Goal: Transaction & Acquisition: Purchase product/service

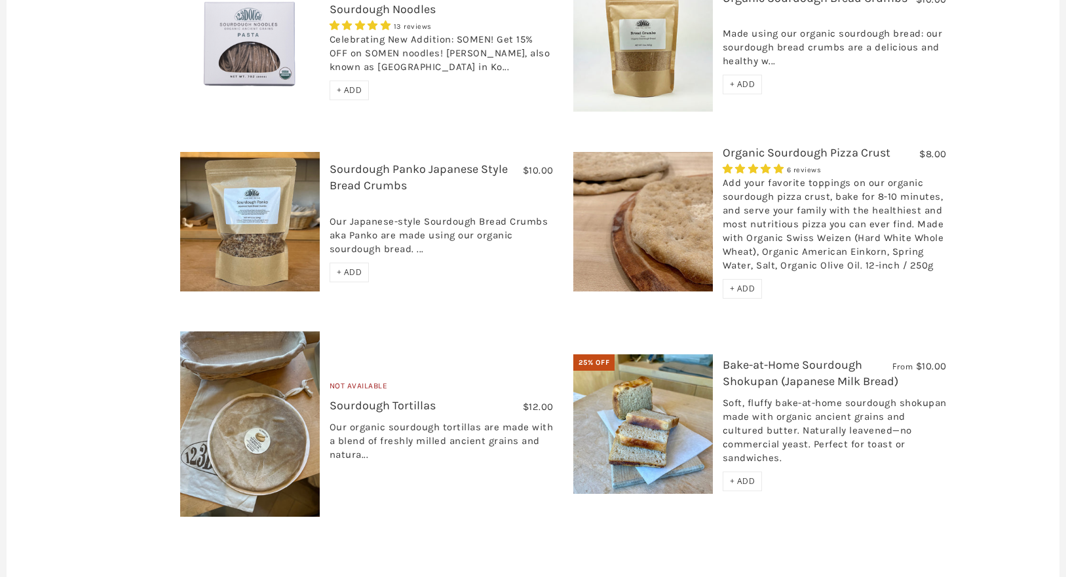
scroll to position [1143, 0]
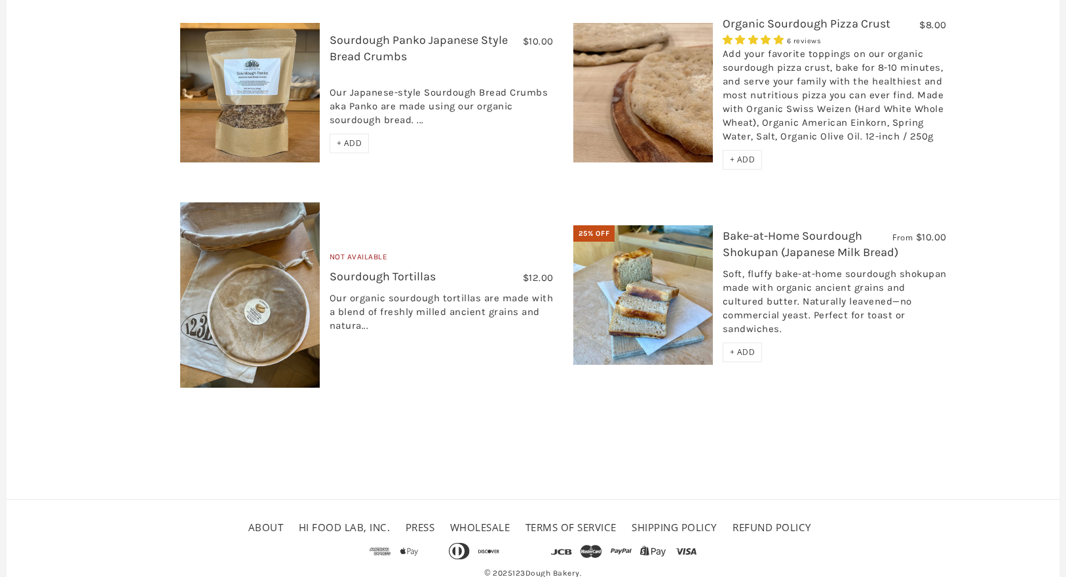
click at [653, 256] on img at bounding box center [643, 295] width 140 height 140
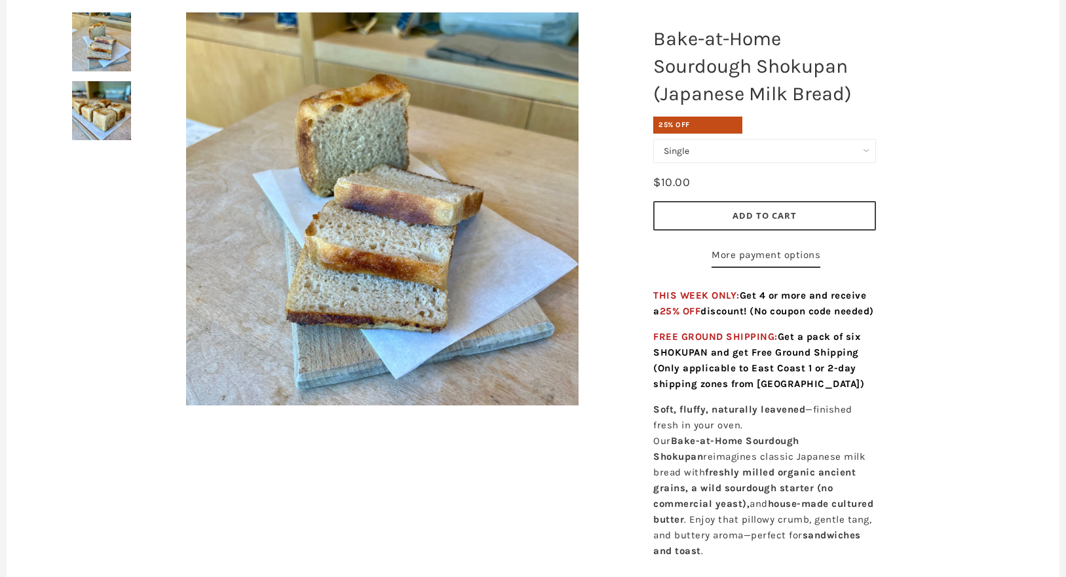
scroll to position [177, 0]
click at [745, 217] on span "Add to Cart" at bounding box center [764, 215] width 64 height 12
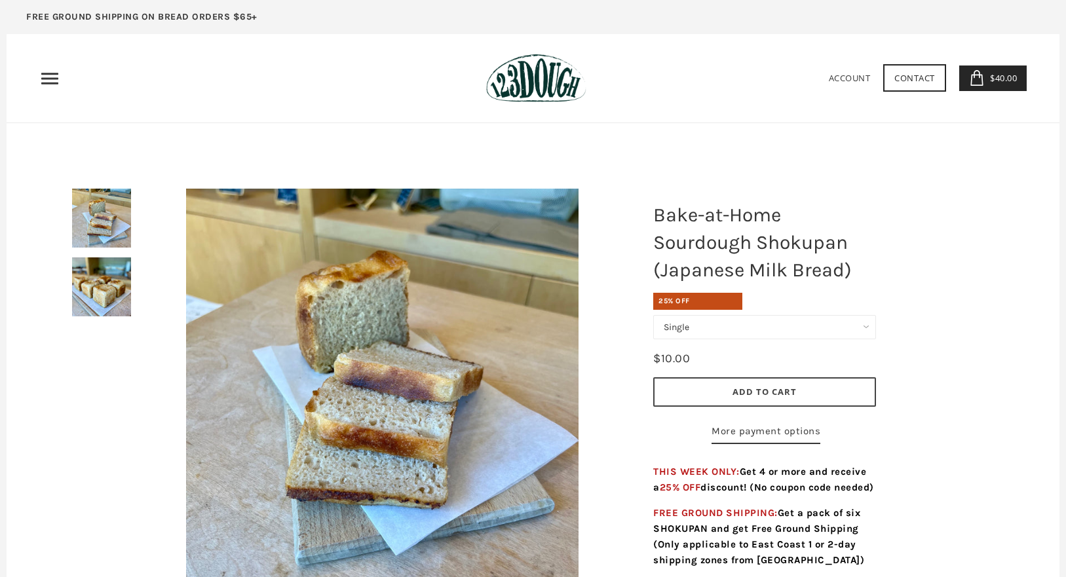
click at [804, 328] on select "Single Set of 6" at bounding box center [764, 327] width 223 height 24
select select "Set of 6"
click at [653, 315] on select "Single Set of 6" at bounding box center [764, 327] width 223 height 24
click at [754, 390] on span "Add to Cart" at bounding box center [764, 392] width 64 height 12
